Goal: Information Seeking & Learning: Learn about a topic

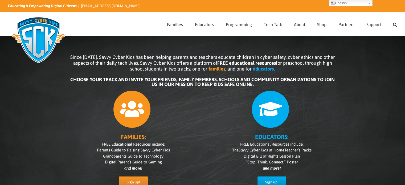
click at [53, 102] on div "Since [DATE], Savvy Cyber Kids has been helping parents and teachers educate ch…" at bounding box center [202, 121] width 405 height 186
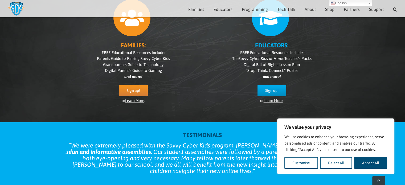
scroll to position [96, 0]
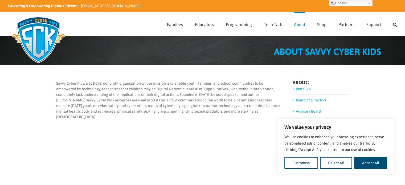
click at [94, 114] on div "Savvy Cyber Kids, a 501(c)(3) nonprofit organization whose mission is to enable…" at bounding box center [168, 100] width 225 height 50
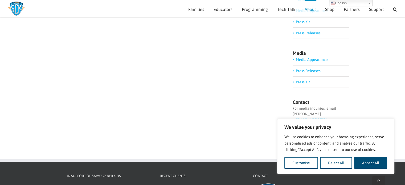
scroll to position [138, 0]
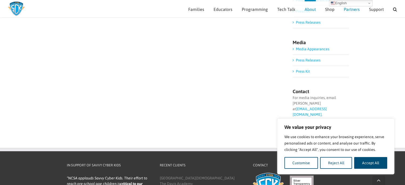
click at [351, 10] on span "Partners" at bounding box center [352, 9] width 16 height 4
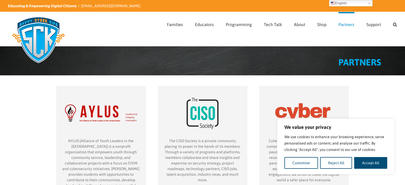
click at [180, 90] on img "partner-CISO-Society" at bounding box center [202, 114] width 79 height 50
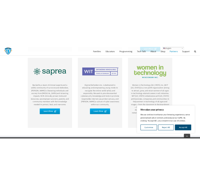
scroll to position [338, 0]
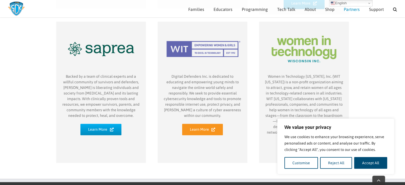
click at [193, 124] on link "Learn More" at bounding box center [202, 129] width 41 height 11
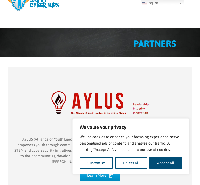
scroll to position [0, 0]
